Goal: Task Accomplishment & Management: Complete application form

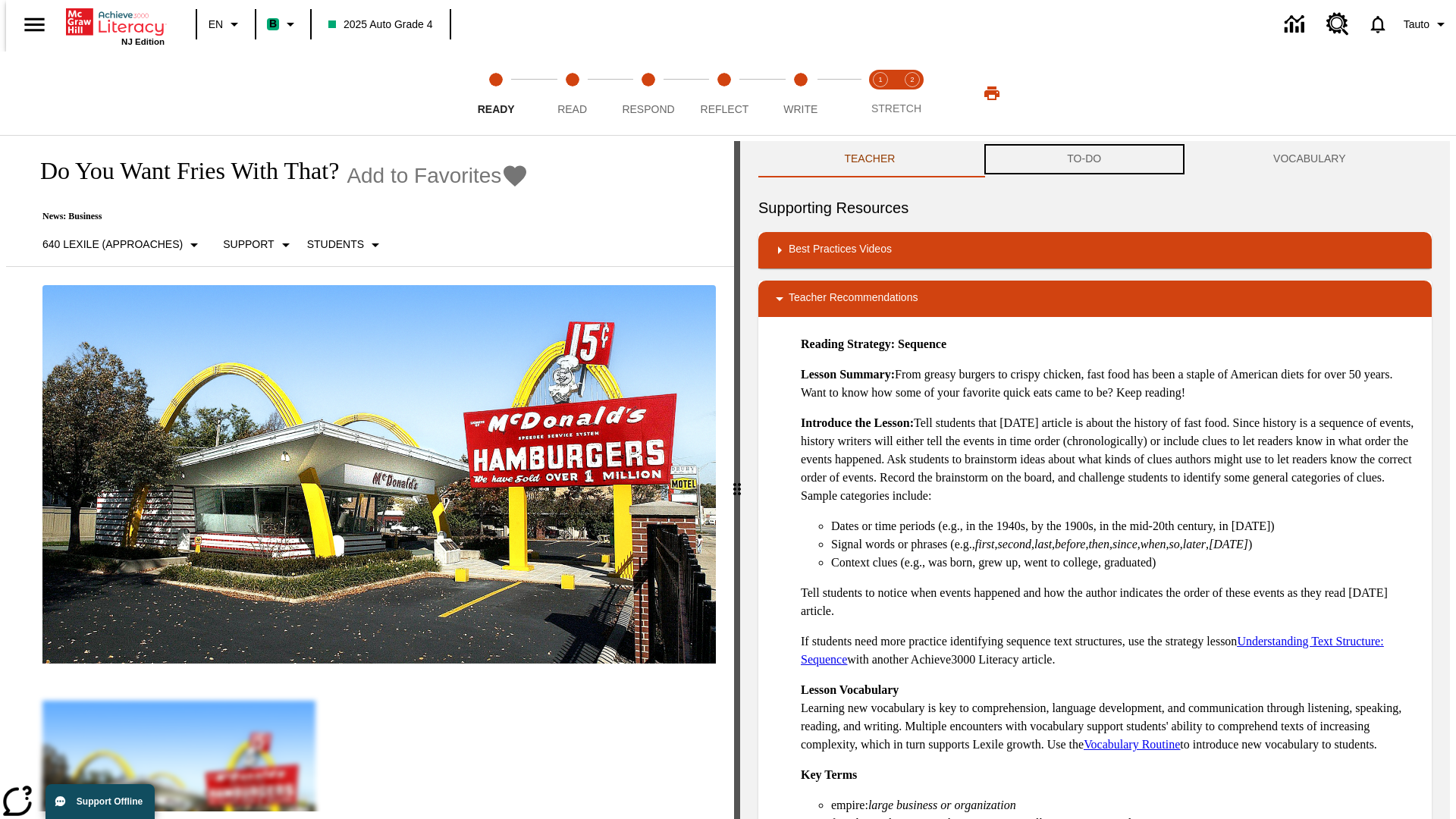
click at [1084, 159] on button "TO-DO" at bounding box center [1084, 158] width 206 height 36
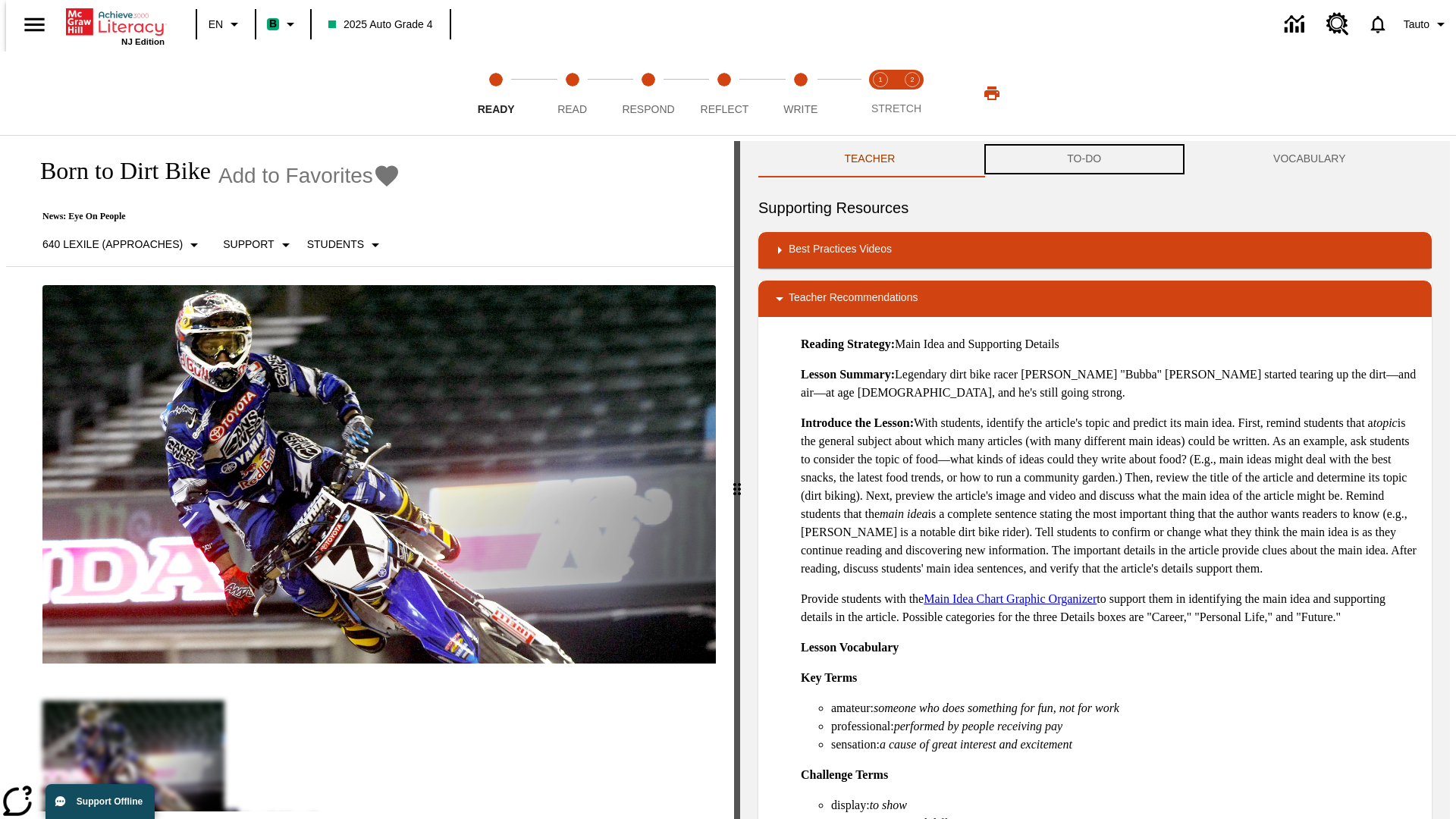
click at [1084, 159] on button "TO-DO" at bounding box center [1084, 158] width 206 height 36
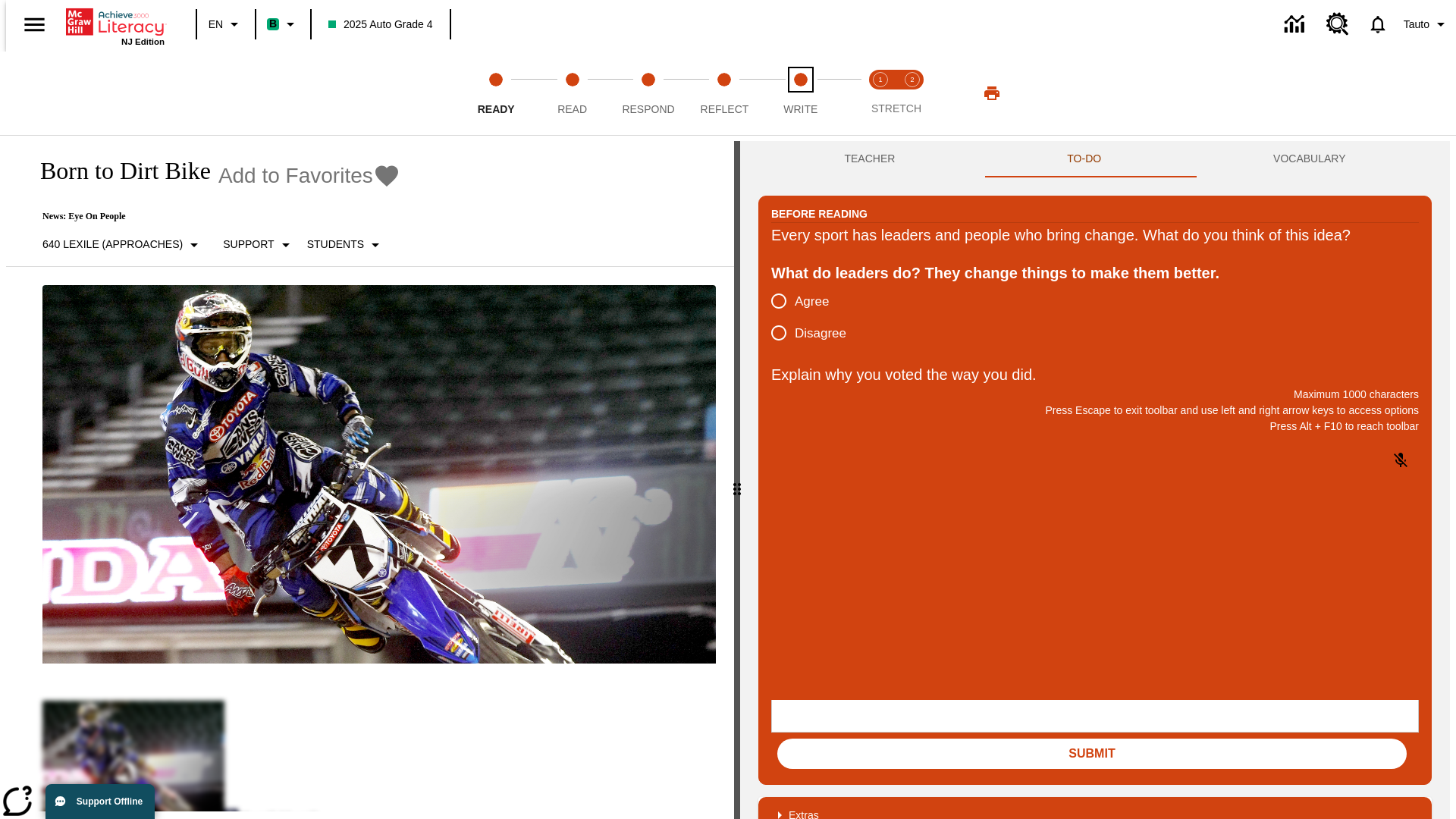
click at [800, 93] on span "Write" at bounding box center [800, 103] width 34 height 27
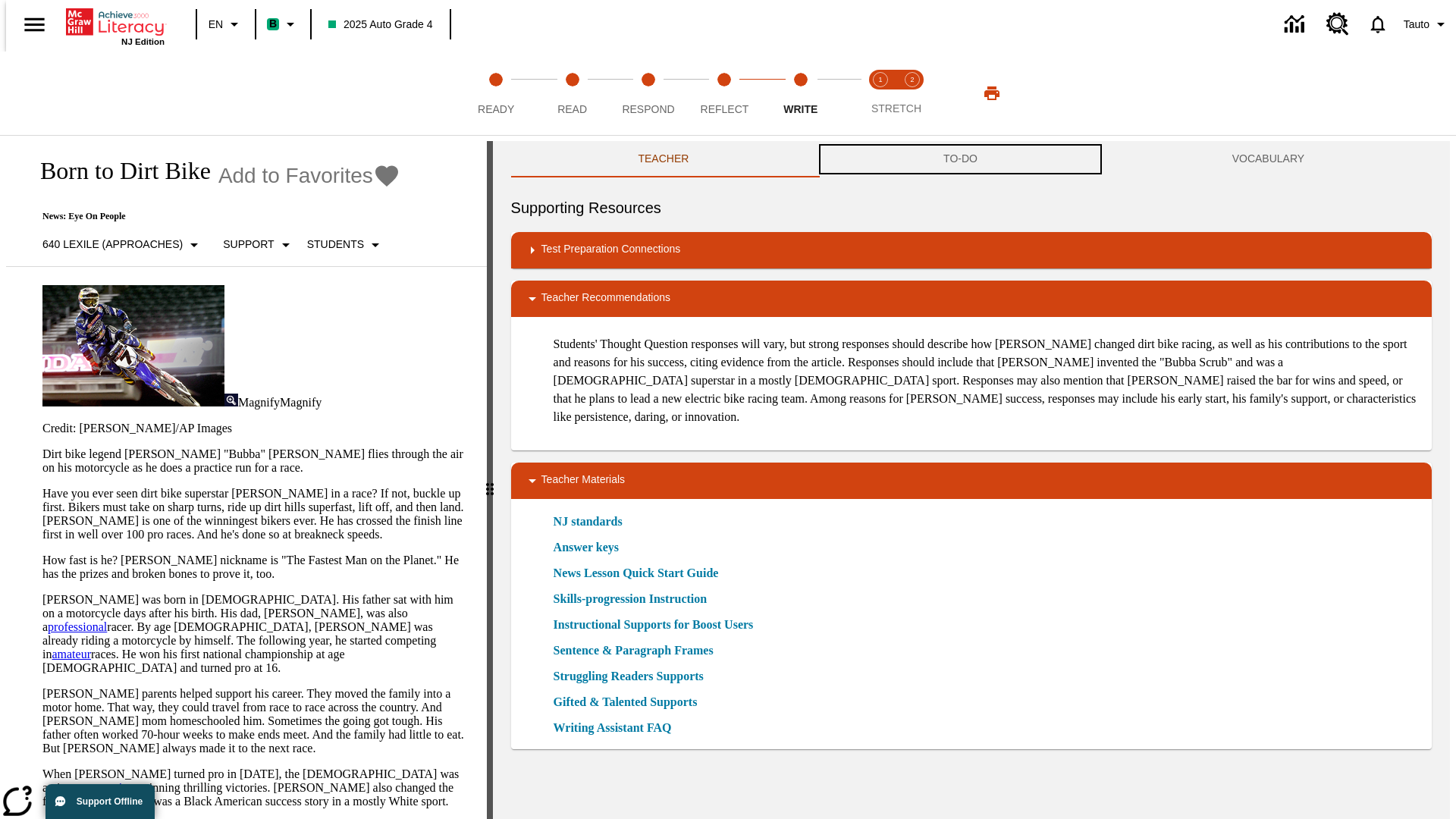
scroll to position [1, 0]
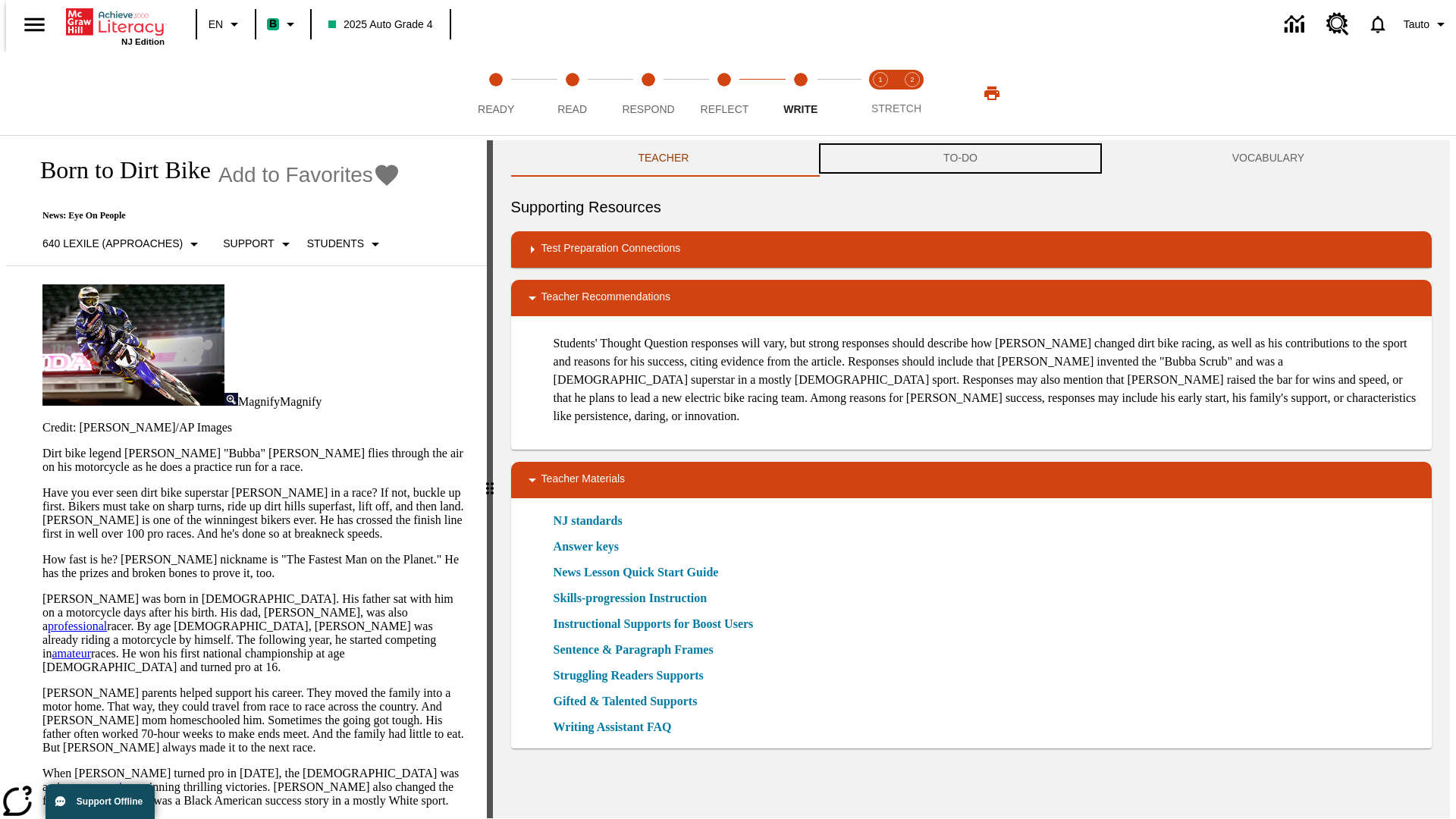
click at [961, 159] on button "TO-DO" at bounding box center [960, 157] width 289 height 36
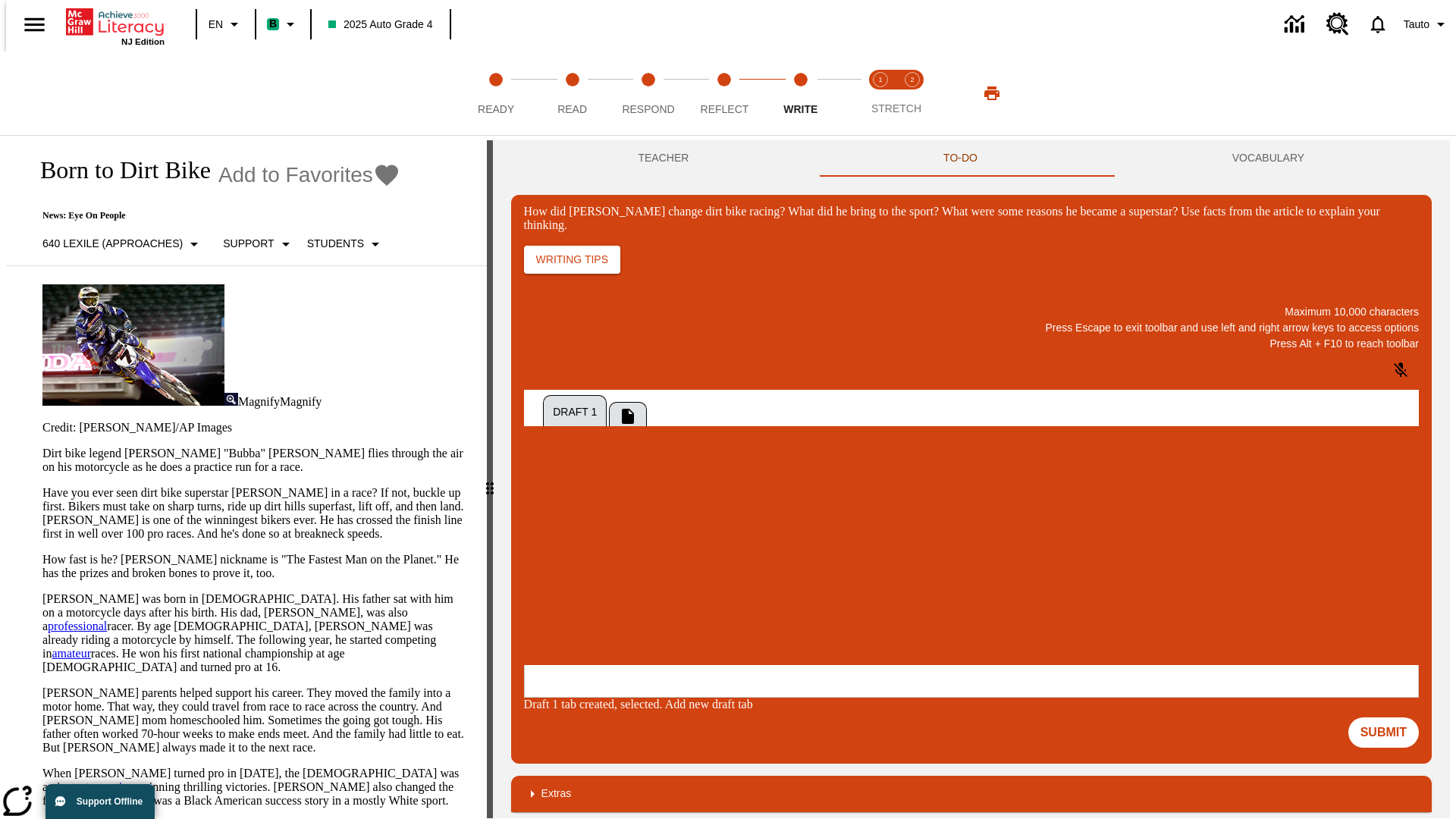
scroll to position [0, 0]
click at [744, 567] on p "One change [PERSON_NAME] brought to dirt bike racing was…" at bounding box center [637, 571] width 216 height 27
click at [555, 506] on span "Copy" at bounding box center [542, 511] width 25 height 11
click at [744, 567] on p "How did Stewart change dirt bike racing? What did he bring to the sport? What w…" at bounding box center [637, 565] width 216 height 14
click at [555, 506] on span "Copy" at bounding box center [542, 511] width 25 height 11
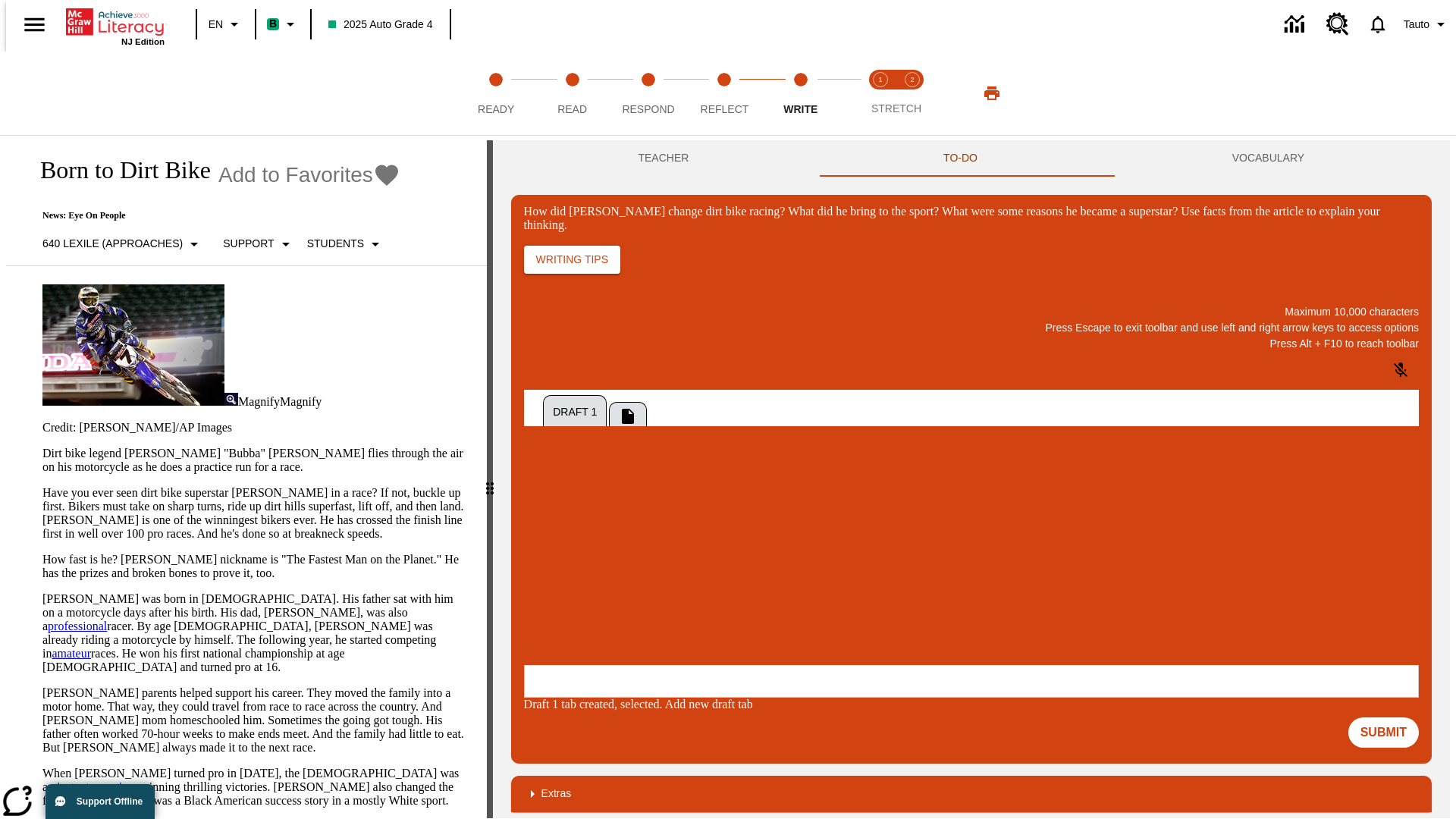
click at [744, 567] on p "How did Stewart change dirt bike racing? What did he bring to the sport? What w…" at bounding box center [637, 565] width 216 height 14
